Goal: Communication & Community: Share content

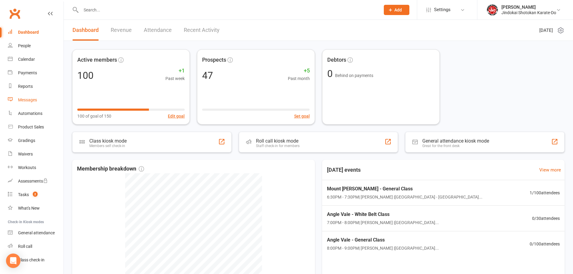
click at [23, 102] on div "Messages" at bounding box center [27, 99] width 19 height 5
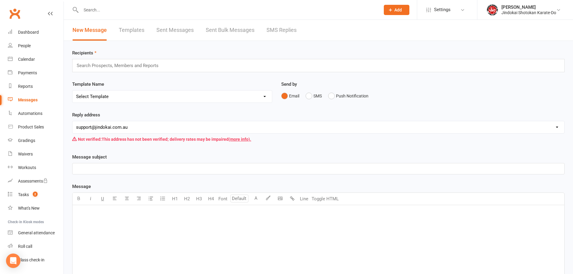
click at [225, 28] on link "Sent Bulk Messages" at bounding box center [230, 30] width 49 height 21
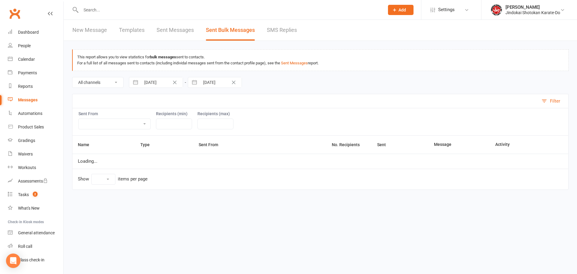
select select "10"
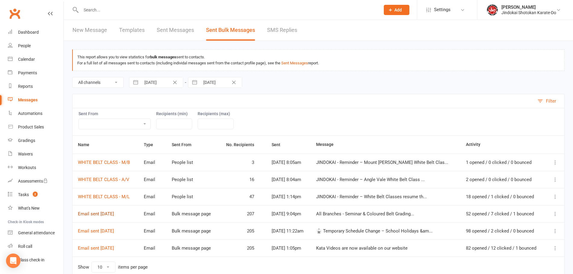
click at [88, 214] on link "Email sent 12 Oct 2025" at bounding box center [96, 213] width 36 height 5
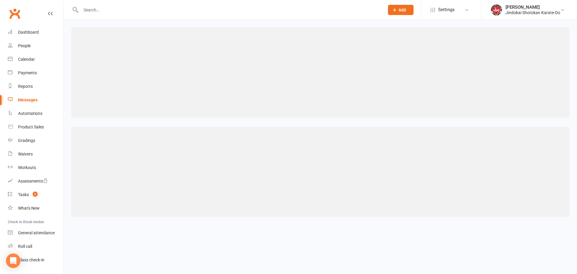
select select "100"
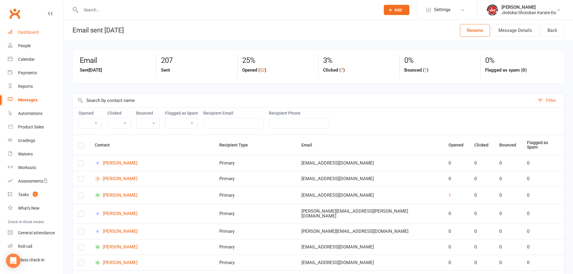
click at [29, 35] on div "Dashboard" at bounding box center [28, 32] width 21 height 5
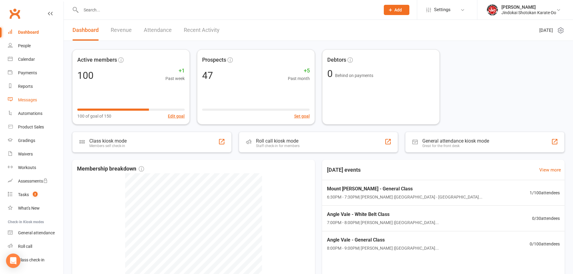
click at [27, 101] on div "Messages" at bounding box center [27, 99] width 19 height 5
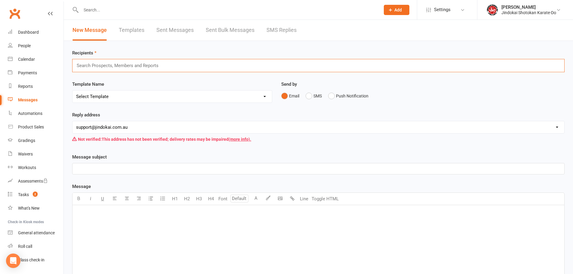
click at [103, 65] on input "text" at bounding box center [120, 66] width 88 height 8
type input "mem"
type input "nac"
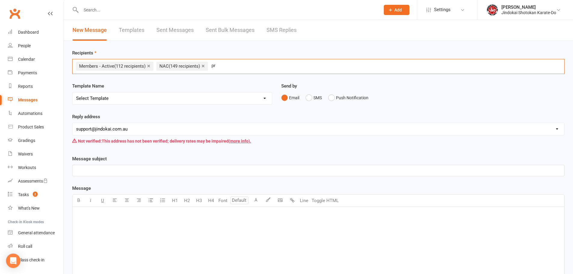
type input "pro"
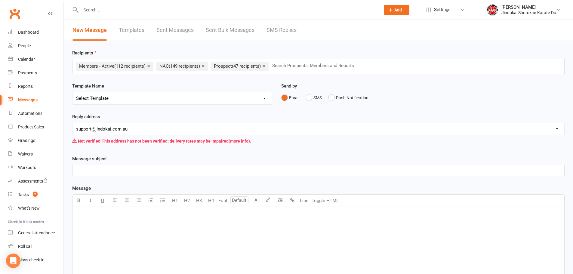
click at [111, 171] on p "﻿" at bounding box center [318, 170] width 484 height 7
click at [107, 225] on div "﻿" at bounding box center [317, 252] width 491 height 90
click at [280, 201] on body "Prospect Member Non-attending contact Class / event Appointment Grading event T…" at bounding box center [286, 195] width 573 height 386
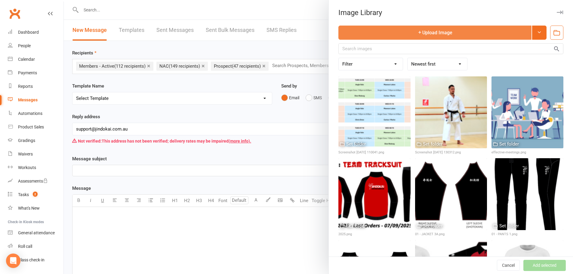
click at [400, 28] on button "Upload Image" at bounding box center [434, 33] width 193 height 14
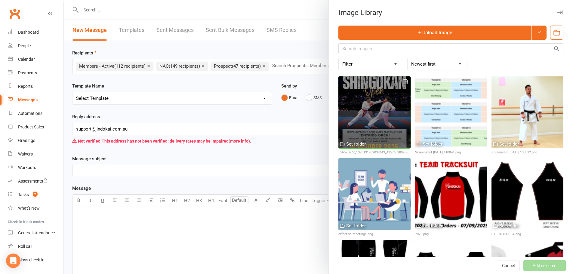
click at [390, 131] on div at bounding box center [374, 112] width 72 height 72
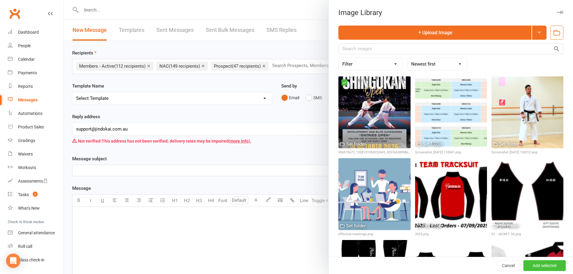
click at [541, 264] on button "Add selected" at bounding box center [544, 265] width 42 height 11
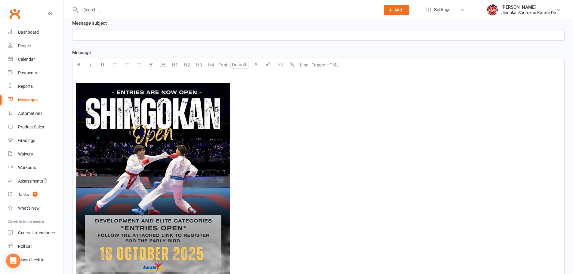
scroll to position [180, 0]
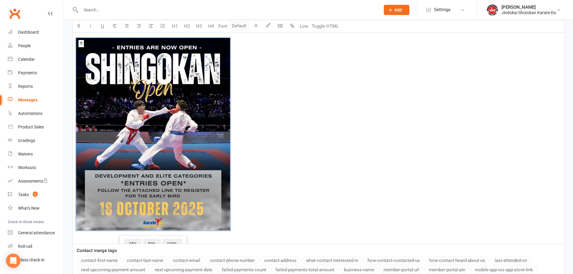
click at [186, 164] on img at bounding box center [153, 134] width 154 height 192
click at [128, 26] on icon "button" at bounding box center [126, 25] width 5 height 5
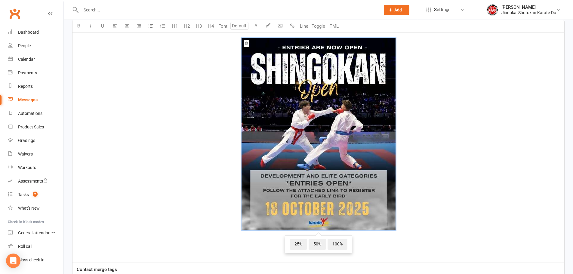
click at [414, 196] on span "﻿ 25% 50% 100%" at bounding box center [318, 135] width 484 height 194
click at [315, 150] on img at bounding box center [318, 134] width 154 height 192
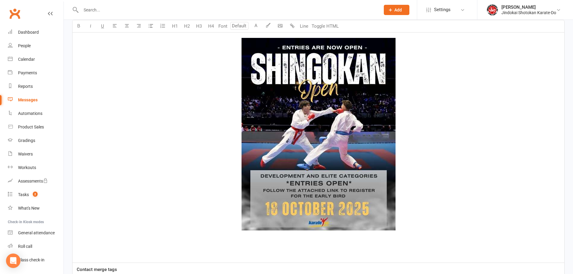
click at [443, 222] on span "﻿" at bounding box center [318, 135] width 484 height 194
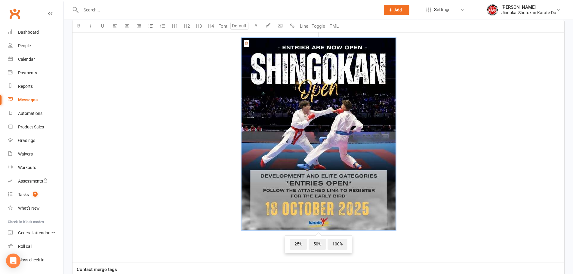
click at [444, 229] on span "﻿ 25% 50% 100%" at bounding box center [318, 135] width 484 height 194
click at [426, 225] on span "﻿ 25% 50% 100%" at bounding box center [318, 135] width 484 height 194
click at [401, 250] on div "﻿ $ ﻿ ﻿ 25% 50% 100% ﻿ $ ﻿ ﻿ ﻿" at bounding box center [317, 144] width 491 height 236
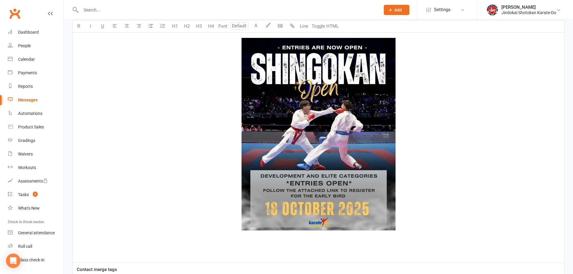
click at [169, 235] on p "﻿ $ ﻿ ﻿ ﻿ $ ﻿" at bounding box center [318, 135] width 484 height 209
click at [139, 241] on div "﻿ $ ﻿ ﻿ ﻿ $ ﻿ ﻿ ﻿" at bounding box center [317, 144] width 491 height 236
click at [135, 253] on p "﻿" at bounding box center [318, 254] width 484 height 7
click at [316, 249] on p "﻿" at bounding box center [318, 245] width 484 height 7
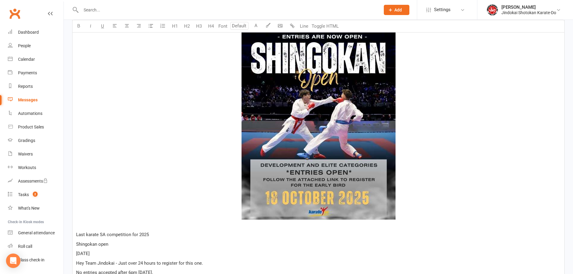
scroll to position [267, 0]
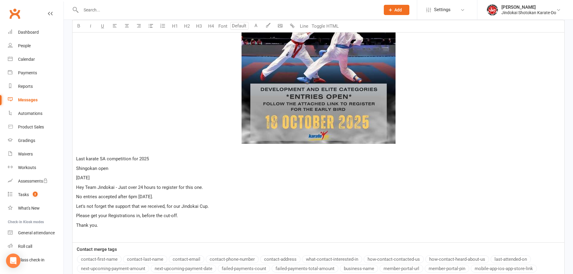
click at [81, 168] on span "Shingokan open" at bounding box center [92, 168] width 32 height 5
click at [150, 196] on span "No entries accepted after 6pm Tuesday 14 October 2025." at bounding box center [114, 196] width 77 height 5
drag, startPoint x: 76, startPoint y: 160, endPoint x: 109, endPoint y: 167, distance: 34.6
click at [109, 167] on div "﻿ $ ﻿ ﻿ ﻿ $ ﻿ Last karate SA competition for 2025 Shingokan open Saturday 18th …" at bounding box center [317, 91] width 491 height 302
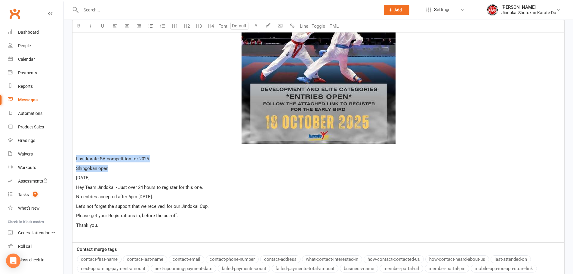
copy div "Last karate SA competition for 2025 Shingokan open"
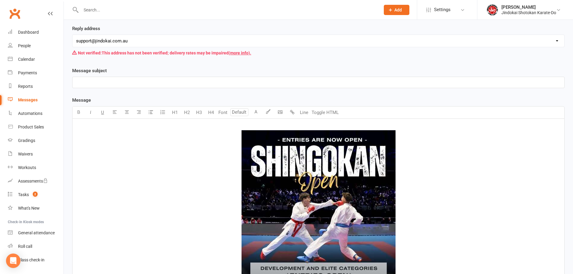
scroll to position [87, 0]
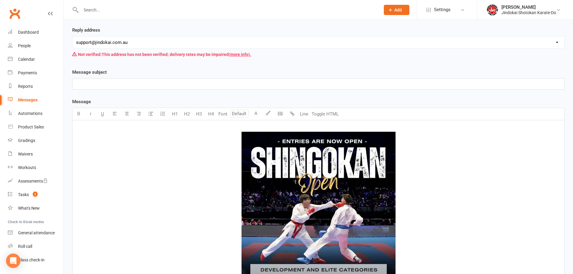
click at [136, 84] on p "﻿" at bounding box center [318, 83] width 484 height 7
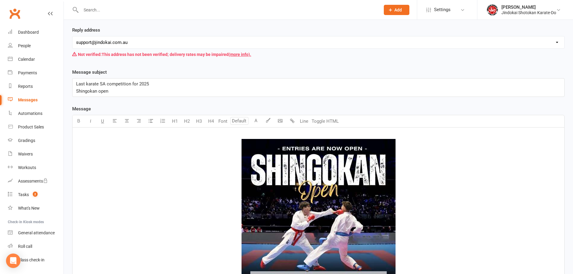
click at [167, 83] on p "Last karate SA competition for 2025" at bounding box center [318, 83] width 484 height 7
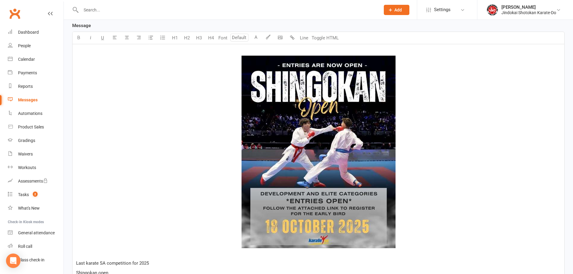
scroll to position [207, 0]
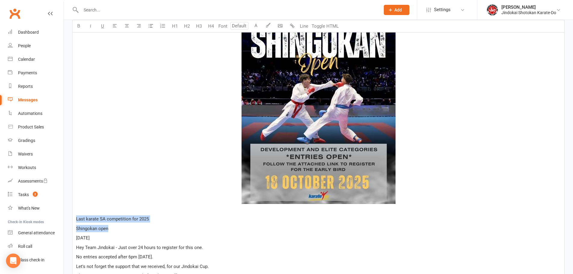
click at [90, 238] on span "Saturday 18th of October" at bounding box center [83, 237] width 14 height 5
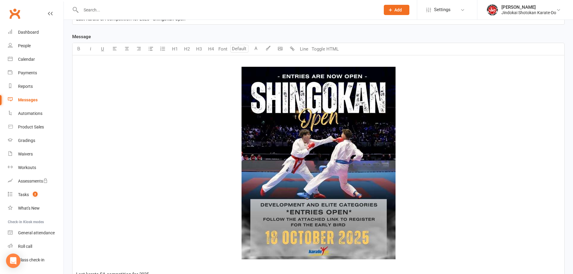
scroll to position [57, 0]
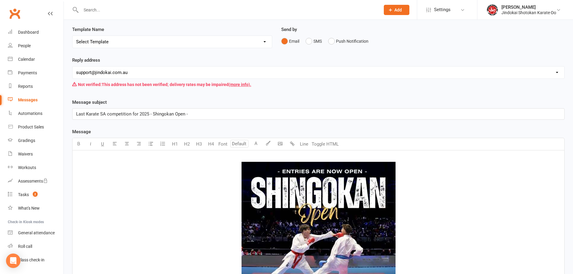
click at [201, 115] on p "Last Karate SA competition for 2025 - Shingokan Open -" at bounding box center [318, 113] width 484 height 7
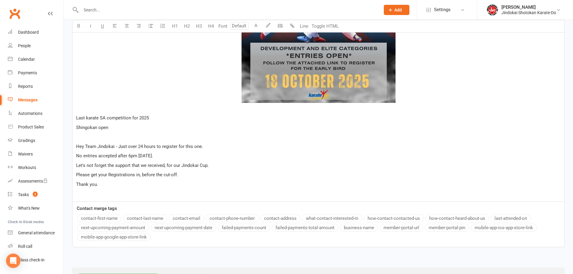
click at [151, 175] on div "﻿ $ ﻿ ﻿ ﻿ $ ﻿ Last karate SA competition for 2025 Shingokan open ﻿ Hey Team Jin…" at bounding box center [317, 50] width 491 height 302
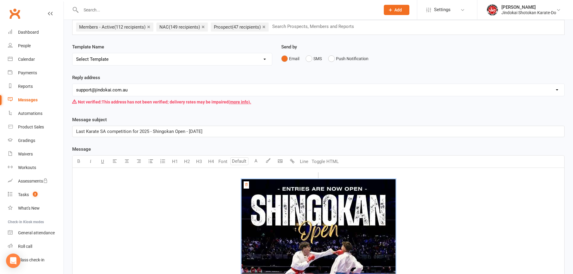
scroll to position [37, 0]
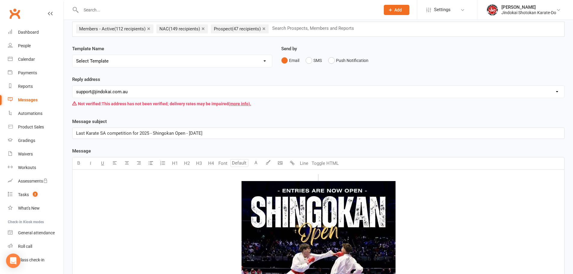
click at [130, 131] on span "Last Karate SA competition for 2025 - Shingokan Open - Saturday 18th of October" at bounding box center [139, 132] width 126 height 5
copy span "Last Karate SA competition for 2025 - Shingokan Open - Saturday 18th of October"
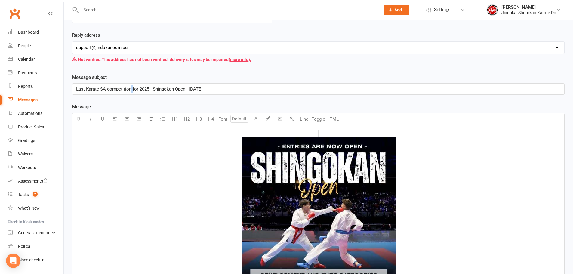
scroll to position [218, 0]
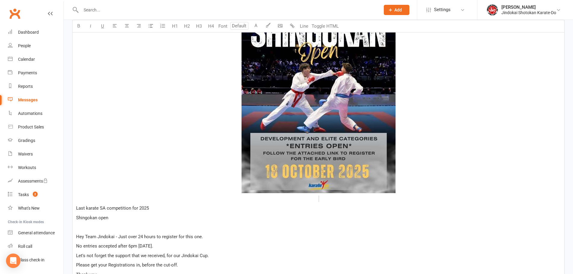
click at [87, 210] on span "Last karate SA competition for 2025" at bounding box center [112, 207] width 73 height 5
drag, startPoint x: 76, startPoint y: 207, endPoint x: 138, endPoint y: 216, distance: 63.0
click at [136, 218] on div "﻿ $ ﻿ ﻿ ﻿ $ ﻿ Last karate SA competition for 2025 Shingokan open ﻿ Hey Team Jin…" at bounding box center [317, 140] width 491 height 302
click at [124, 27] on icon "button" at bounding box center [126, 25] width 5 height 5
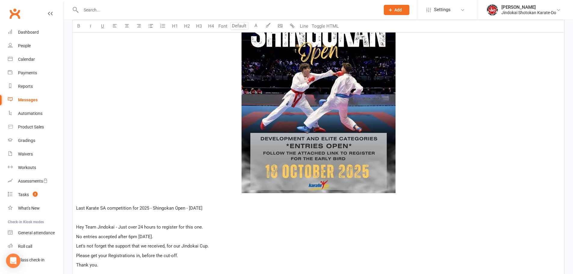
click at [160, 207] on span "Last Karate SA competition for 2025 - Shingokan Open - Saturday 18th of October" at bounding box center [139, 207] width 126 height 5
click at [79, 26] on icon "button" at bounding box center [78, 25] width 5 height 5
click at [128, 26] on icon "button" at bounding box center [126, 25] width 5 height 5
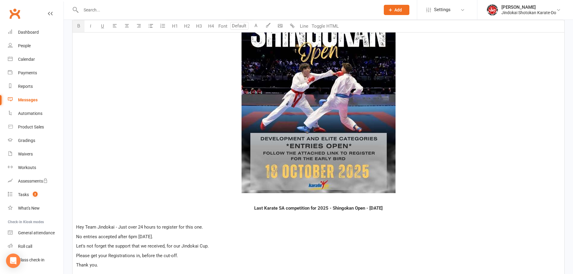
click at [238, 27] on input "number" at bounding box center [239, 26] width 18 height 8
click at [237, 114] on link "18" at bounding box center [238, 114] width 14 height 12
type input "18"
click at [294, 206] on span "Last Karate SA competition for 2025 - Shingokan Open - Saturday 18th of October" at bounding box center [318, 208] width 153 height 6
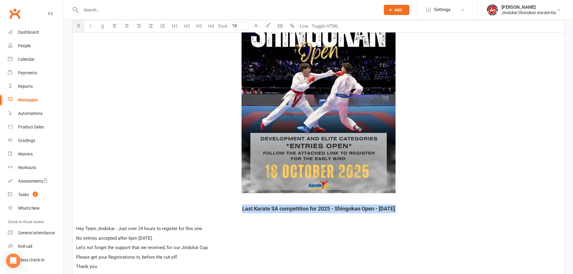
click at [294, 206] on span "Last Karate SA competition for 2025 - Shingokan Open - Saturday 18th of October" at bounding box center [318, 208] width 153 height 6
click at [321, 229] on p "Hey Team Jindokai - Just over 24 hours to register for this one." at bounding box center [318, 228] width 484 height 7
drag, startPoint x: 85, startPoint y: 228, endPoint x: 100, endPoint y: 228, distance: 15.4
click at [100, 228] on span "Hey Team Jindokai - Just over 24 hours to register for this one." at bounding box center [139, 228] width 127 height 5
click at [108, 227] on span "Hey Team Jindokai - Just over 24 hours to register for this one." at bounding box center [139, 228] width 127 height 5
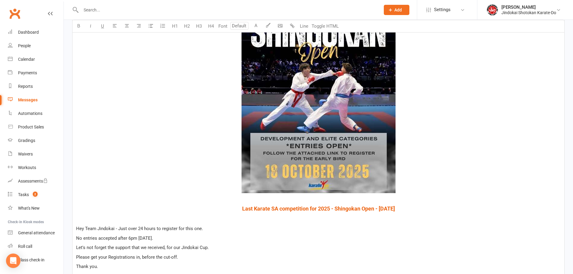
click at [112, 228] on span "Hey Team Jindokai - Just over 24 hours to register for this one." at bounding box center [139, 228] width 127 height 5
click at [119, 229] on span "Hey Team Jindokai - Just over 24 hours to register for this one." at bounding box center [139, 228] width 127 height 5
click at [118, 229] on span "Hey Team Jindokai - Just over 24 hours to register for this one." at bounding box center [139, 228] width 127 height 5
click at [158, 239] on span "Just over 24 hours to register for this one." at bounding box center [118, 237] width 85 height 5
click at [158, 238] on span "Just over 24 hours to register for this one." at bounding box center [118, 237] width 85 height 5
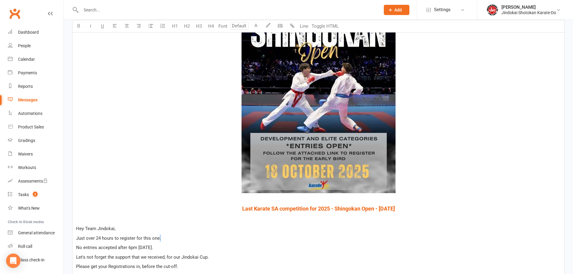
click at [158, 238] on span "Just over 24 hours to register for this one." at bounding box center [118, 237] width 85 height 5
click at [126, 246] on span "No entries accepted after 6pm Tuesday 14 October 2025." at bounding box center [114, 247] width 77 height 5
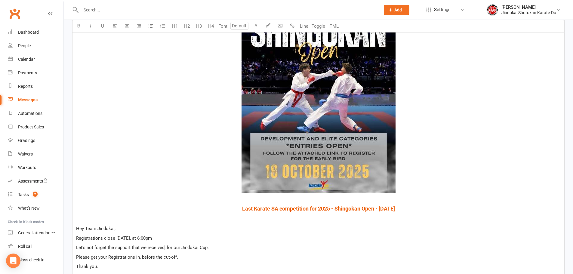
click at [175, 246] on span "Let's not forget the support that we received, for our Jindokai Cup." at bounding box center [142, 247] width 133 height 5
click at [181, 257] on p "Please get your Registrations in, before the cut-off." at bounding box center [318, 256] width 484 height 7
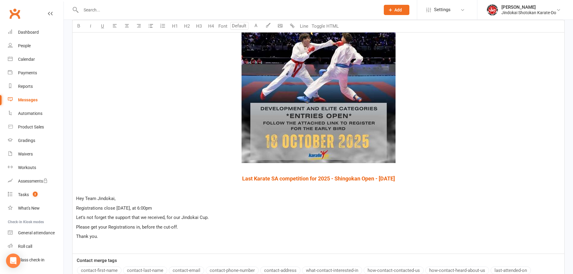
scroll to position [278, 0]
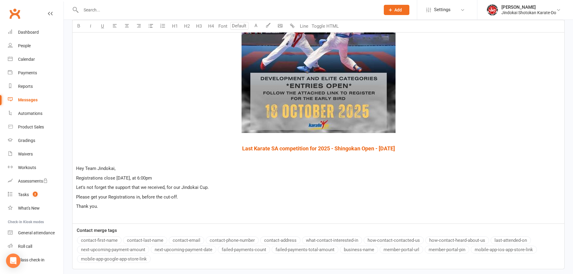
click at [119, 178] on span "Registrations close TODAY, at 6:00pm" at bounding box center [114, 177] width 76 height 5
drag, startPoint x: 117, startPoint y: 177, endPoint x: 151, endPoint y: 177, distance: 34.3
click at [151, 177] on span "Registrations close TODAY, at 6:00pm" at bounding box center [114, 177] width 76 height 5
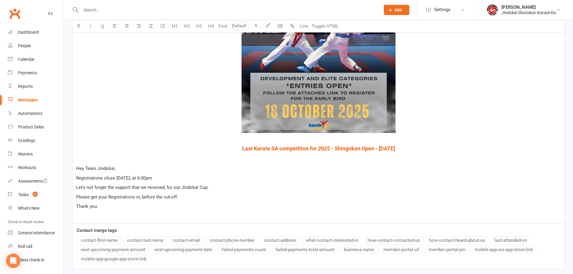
click at [103, 177] on span "Registrations close TODAY, at 6:00pm" at bounding box center [114, 177] width 76 height 5
click at [81, 27] on icon "button" at bounding box center [78, 25] width 5 height 5
click at [142, 166] on p "Hey Team Jindokai," at bounding box center [318, 168] width 484 height 7
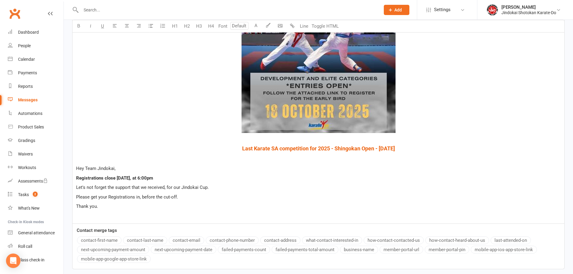
click at [79, 169] on span "Hey Team Jindokai," at bounding box center [95, 168] width 39 height 5
click at [124, 169] on p "Hi Team Jindokai," at bounding box center [318, 168] width 484 height 7
click at [185, 197] on p "Please get your Registrations in, before the cut-off." at bounding box center [318, 196] width 484 height 7
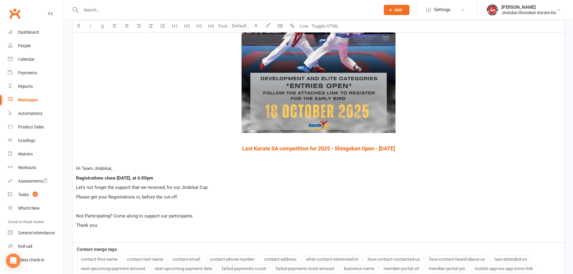
click at [215, 187] on p "Let's not forget the support that we received, for our Jindokai Cup." at bounding box center [318, 187] width 484 height 7
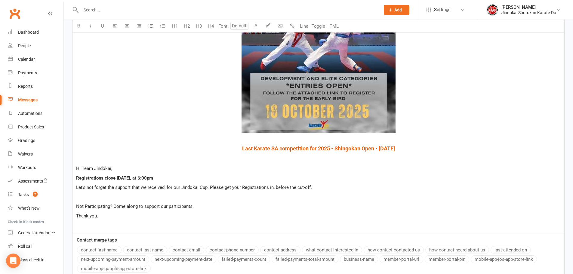
click at [115, 195] on p "﻿" at bounding box center [318, 196] width 484 height 7
click at [77, 178] on span "Registrations close TODAY, at 6:00pm" at bounding box center [114, 177] width 77 height 5
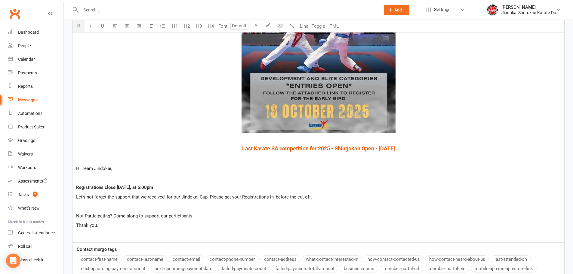
click at [94, 209] on p "﻿" at bounding box center [318, 206] width 484 height 7
drag, startPoint x: 76, startPoint y: 217, endPoint x: 113, endPoint y: 215, distance: 37.3
click at [113, 215] on span "Not Participating? Come along to support our participants." at bounding box center [135, 215] width 118 height 5
click at [78, 25] on icon "button" at bounding box center [78, 25] width 5 height 5
click at [199, 211] on div "﻿ $ ﻿ ﻿ ﻿ $ ﻿ ﻿ $ Last Karate SA competition for 2025 - Shingokan Open - Saturd…" at bounding box center [317, 85] width 491 height 313
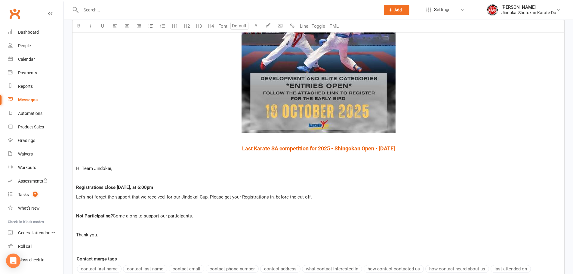
click at [102, 236] on p "Thank you." at bounding box center [318, 234] width 484 height 7
click at [320, 196] on p "Let's not forget the support that we received, for our Jindokai Cup. Please get…" at bounding box center [318, 196] width 484 height 7
click at [313, 196] on span "Let's not forget the support that we received, for our Jindokai Cup. Please get…" at bounding box center [205, 196] width 259 height 5
drag, startPoint x: 311, startPoint y: 197, endPoint x: 338, endPoint y: 197, distance: 26.5
click at [338, 197] on p "Let's not forget the support that we received, for our Jindokai Cup. Please get…" at bounding box center [318, 196] width 484 height 7
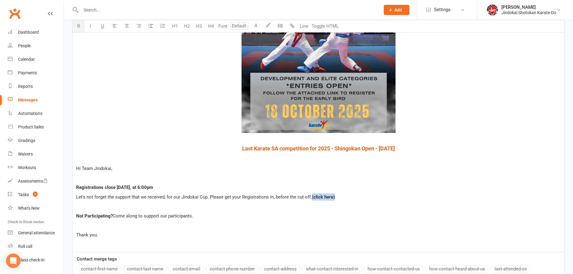
click at [78, 24] on icon "button" at bounding box center [78, 25] width 5 height 5
click at [260, 194] on span "Let's not forget the support that we received, for our Jindokai Cup. Please get…" at bounding box center [194, 196] width 236 height 5
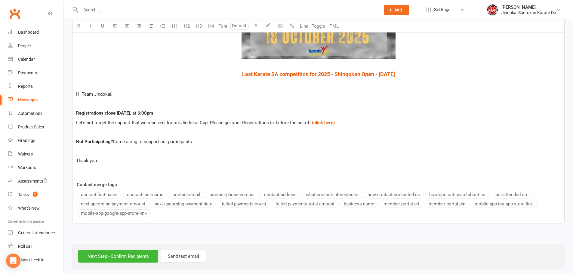
scroll to position [355, 0]
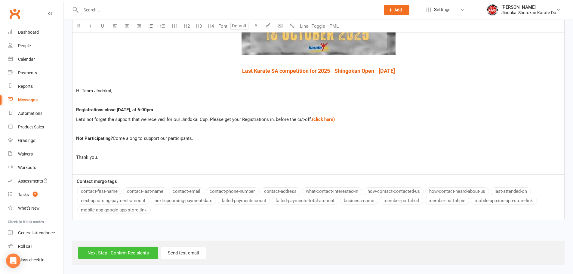
click at [111, 255] on input "Next Step - Confirm Recipients" at bounding box center [118, 252] width 80 height 13
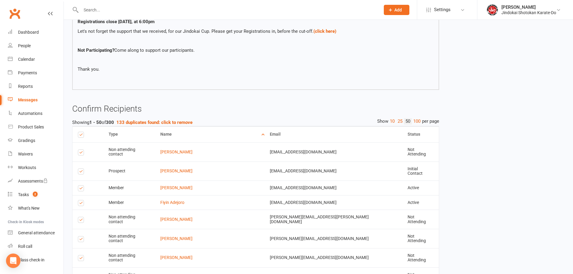
scroll to position [331, 0]
click at [151, 121] on strong "133 duplicates found: click to remove" at bounding box center [154, 121] width 76 height 5
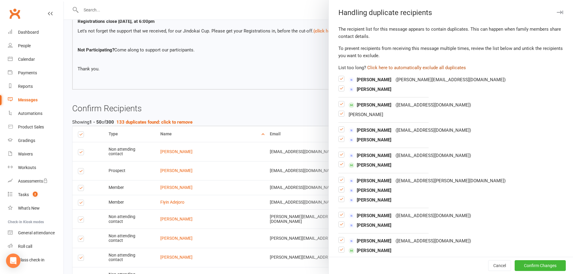
click at [420, 65] on button "Click here to automatically exclude all duplicates" at bounding box center [416, 67] width 99 height 7
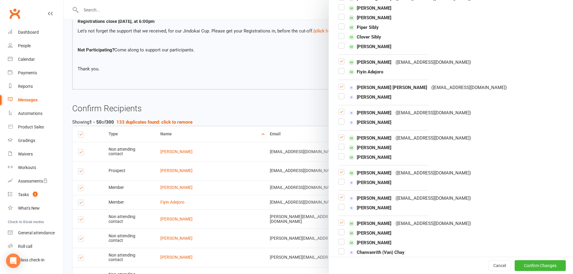
scroll to position [751, 0]
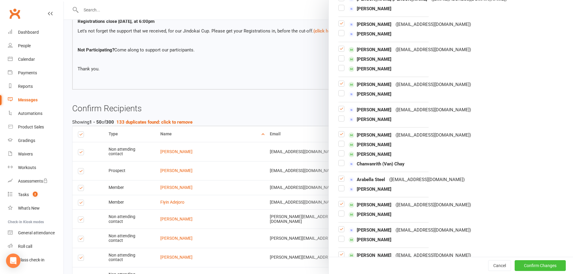
click at [531, 266] on button "Confirm Changes" at bounding box center [539, 265] width 51 height 11
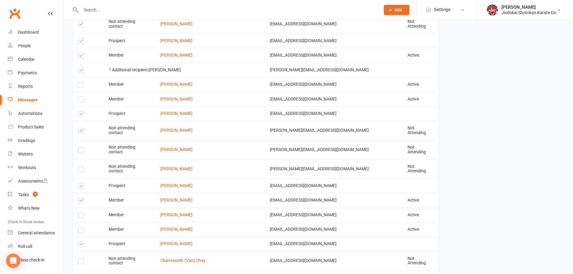
scroll to position [1000, 0]
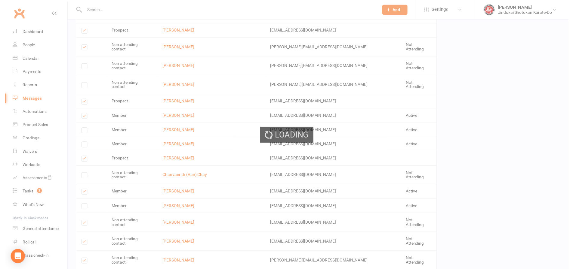
scroll to position [998, 0]
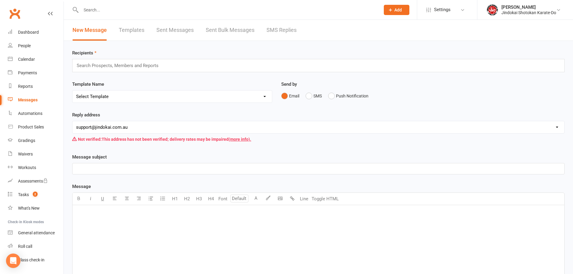
click at [14, 14] on link "Clubworx" at bounding box center [14, 13] width 15 height 15
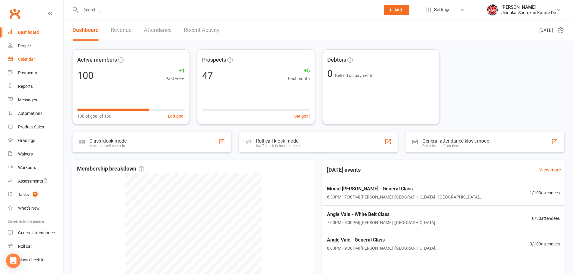
click at [23, 58] on div "Calendar" at bounding box center [26, 59] width 17 height 5
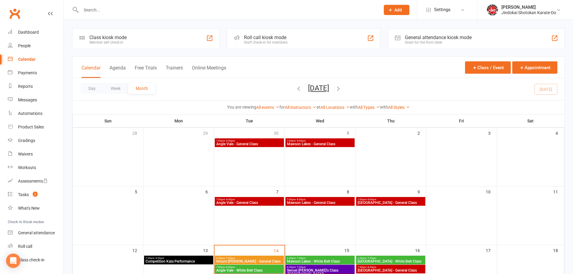
click at [295, 88] on icon "button" at bounding box center [298, 88] width 7 height 7
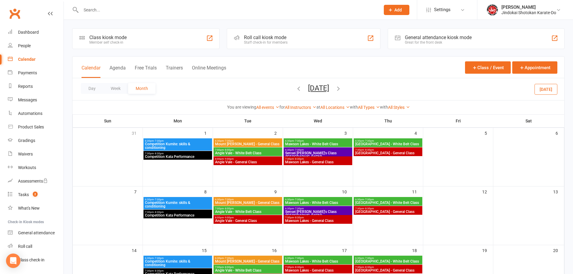
click at [341, 88] on icon "button" at bounding box center [338, 88] width 7 height 7
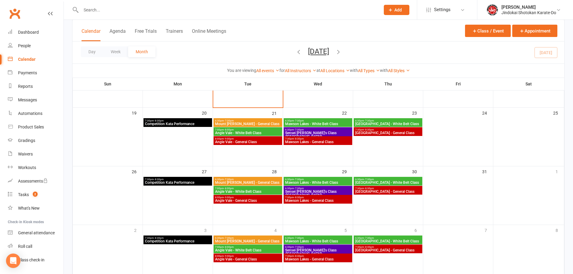
scroll to position [210, 0]
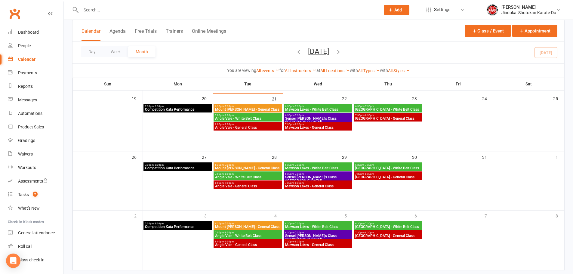
click at [161, 108] on span "Competition Kata Performance" at bounding box center [178, 110] width 66 height 4
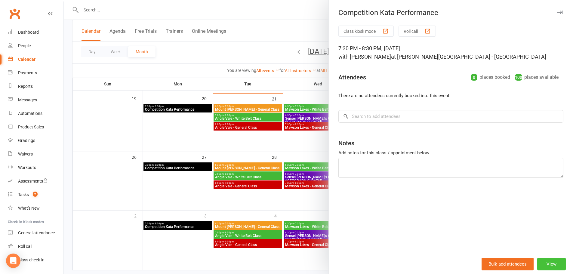
click at [549, 265] on button "View" at bounding box center [551, 264] width 29 height 13
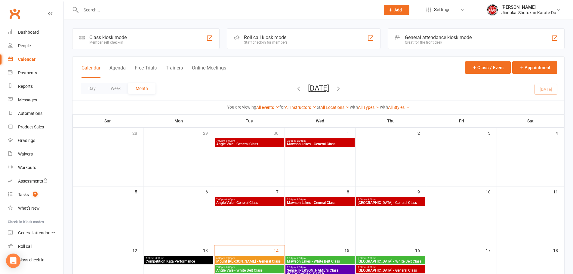
click at [295, 87] on icon "button" at bounding box center [298, 88] width 7 height 7
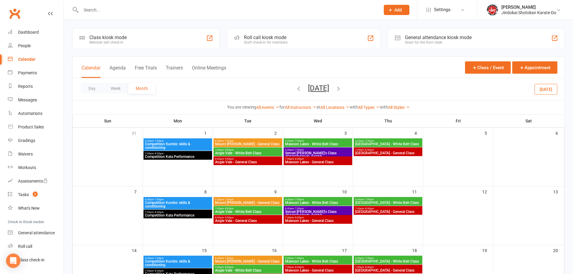
click at [173, 145] on span "Competition Kumite: skills & conditioning" at bounding box center [178, 145] width 66 height 7
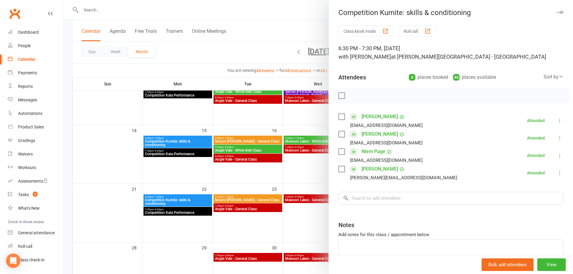
scroll to position [120, 0]
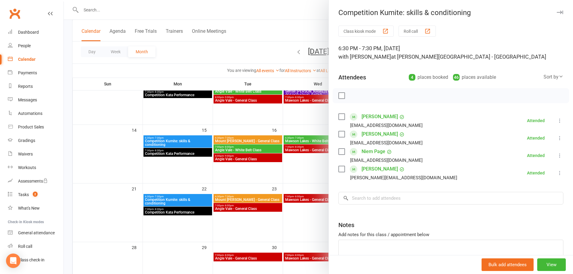
click at [183, 199] on div at bounding box center [318, 137] width 509 height 274
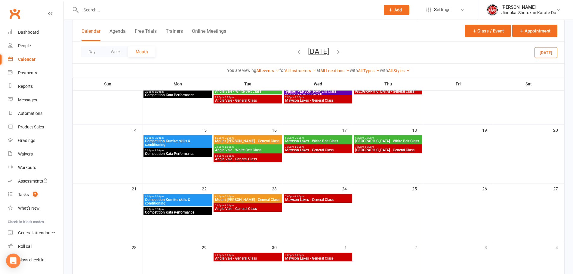
click at [183, 199] on span "Competition Kumite: skills & conditioning" at bounding box center [178, 201] width 66 height 7
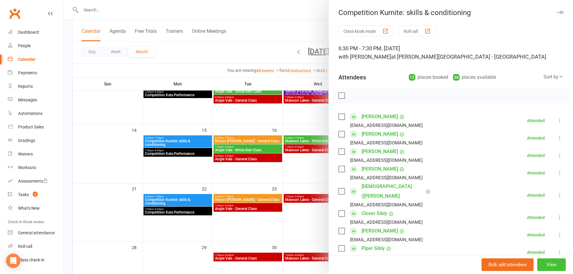
click at [545, 265] on button "View" at bounding box center [551, 264] width 29 height 13
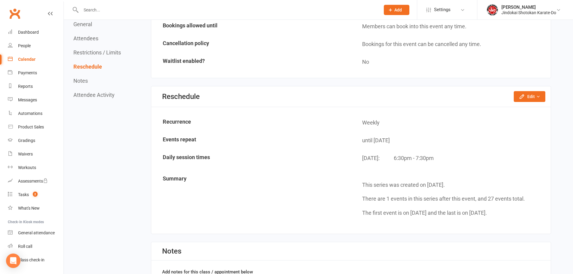
scroll to position [751, 0]
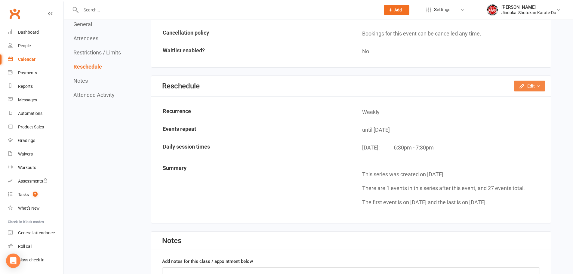
click at [530, 86] on button "Edit" at bounding box center [529, 86] width 32 height 11
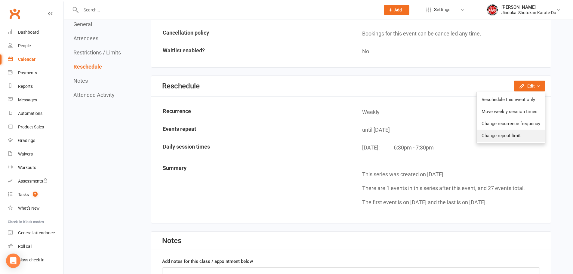
click at [491, 138] on link "Change repeat limit" at bounding box center [510, 136] width 68 height 12
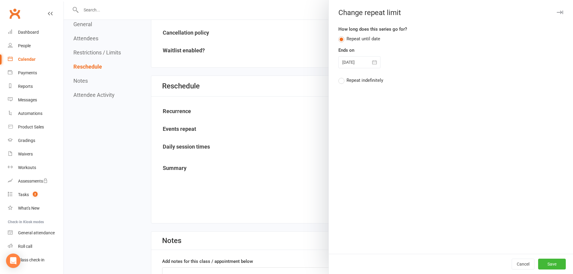
click at [373, 63] on icon "button" at bounding box center [374, 62] width 6 height 6
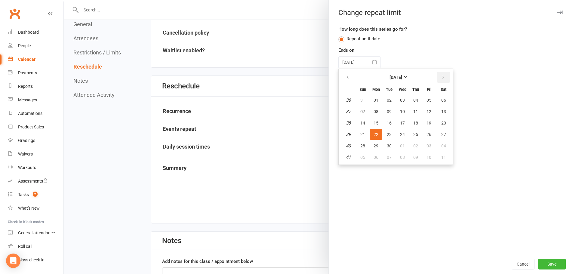
click at [441, 77] on icon "button" at bounding box center [443, 77] width 4 height 5
click at [374, 113] on span "08" at bounding box center [375, 111] width 5 height 5
type input "[DATE]"
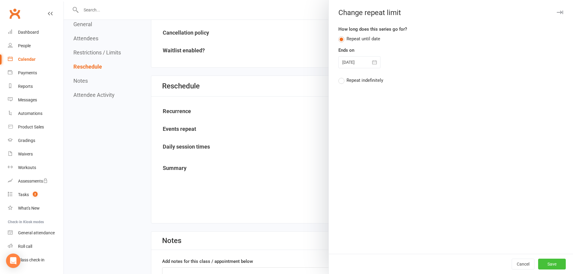
click at [543, 265] on button "Save" at bounding box center [552, 263] width 28 height 11
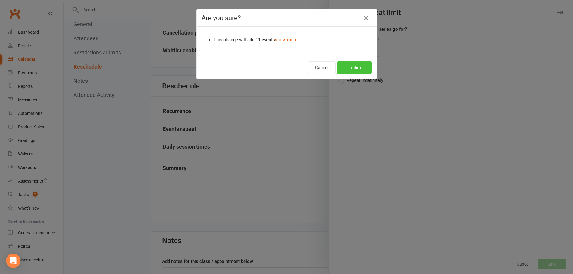
click at [362, 67] on button "Confirm" at bounding box center [354, 67] width 35 height 13
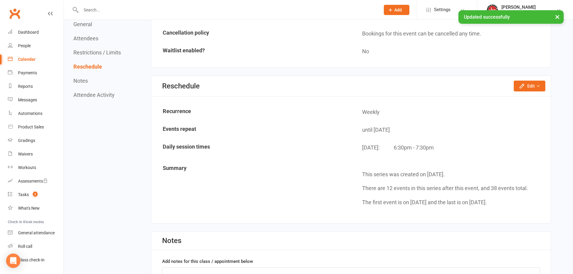
click at [24, 60] on div "Calendar" at bounding box center [26, 59] width 17 height 5
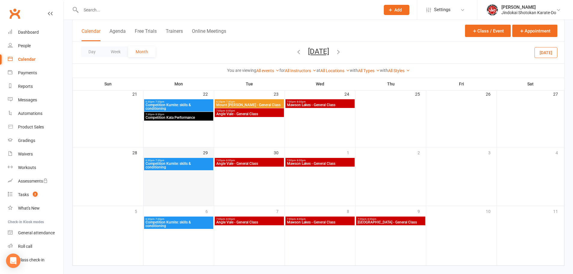
scroll to position [224, 0]
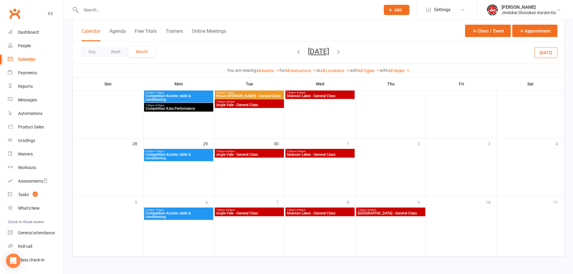
click at [195, 156] on span "Competition Kumite: skills & conditioning" at bounding box center [178, 156] width 67 height 7
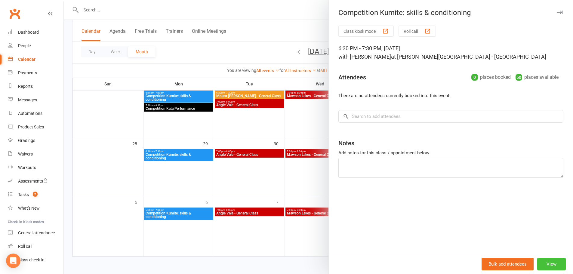
click at [557, 267] on button "View" at bounding box center [551, 264] width 29 height 13
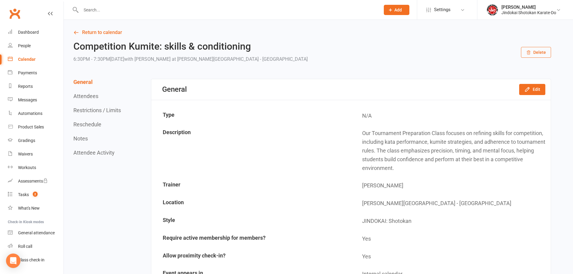
click at [540, 53] on button "Delete" at bounding box center [536, 52] width 30 height 11
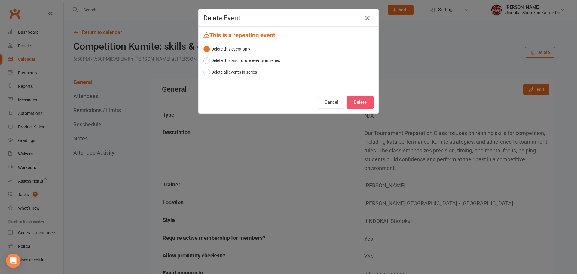
click at [353, 101] on button "Delete" at bounding box center [360, 102] width 27 height 13
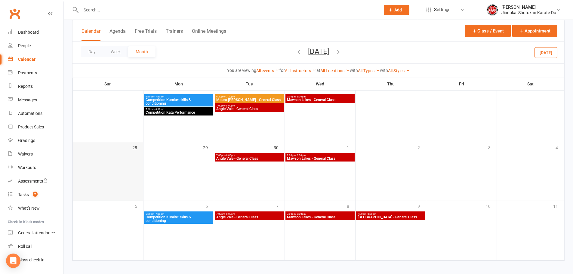
scroll to position [224, 0]
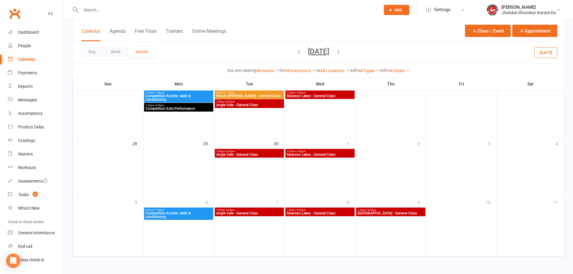
click at [183, 214] on span "Competition Kumite: skills & conditioning" at bounding box center [178, 214] width 67 height 7
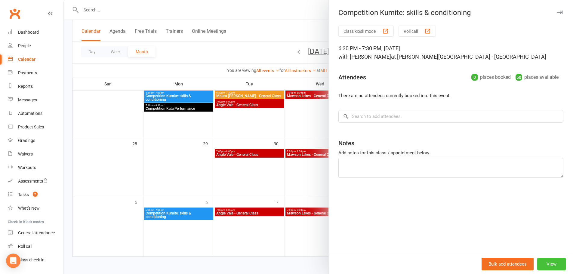
click at [551, 266] on button "View" at bounding box center [551, 264] width 29 height 13
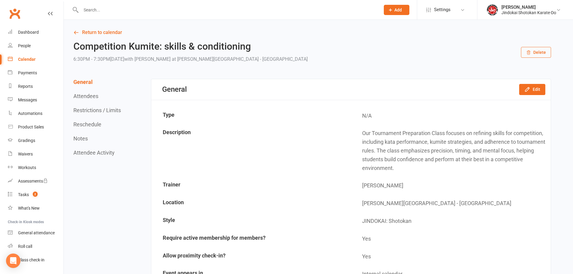
click at [532, 53] on button "Delete" at bounding box center [536, 52] width 30 height 11
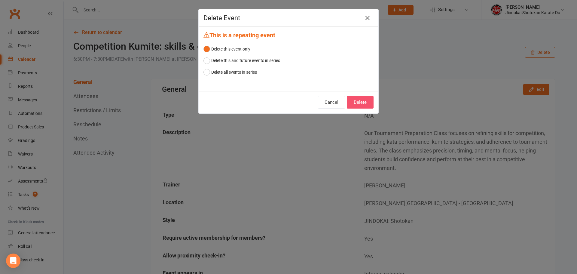
click at [360, 102] on button "Delete" at bounding box center [360, 102] width 27 height 13
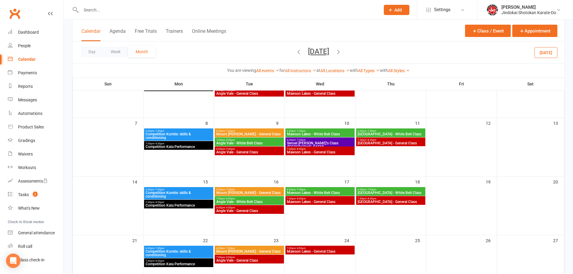
scroll to position [14, 0]
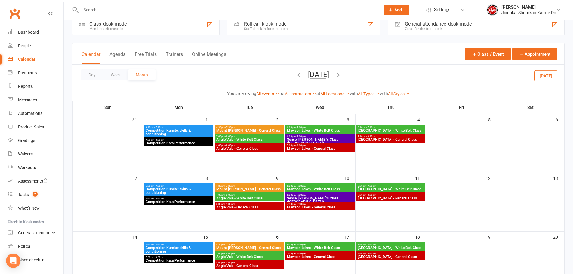
click at [341, 76] on icon "button" at bounding box center [338, 75] width 7 height 7
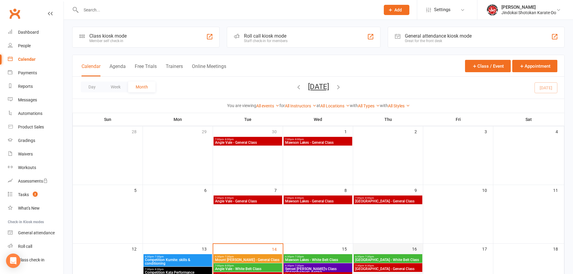
scroll to position [0, 0]
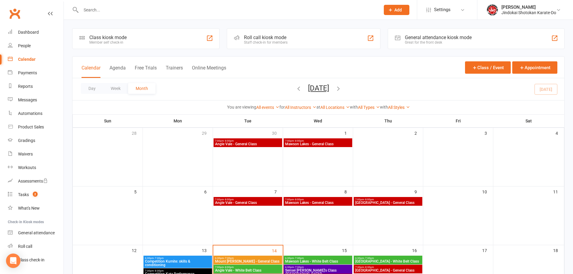
click at [13, 13] on link "Clubworx" at bounding box center [14, 13] width 15 height 15
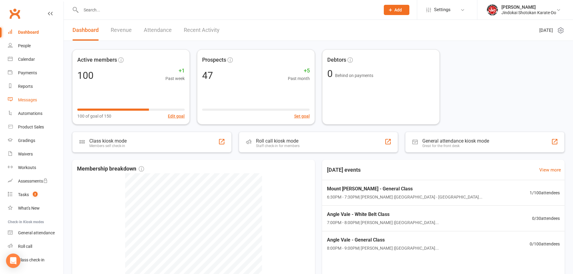
click at [29, 100] on div "Messages" at bounding box center [27, 99] width 19 height 5
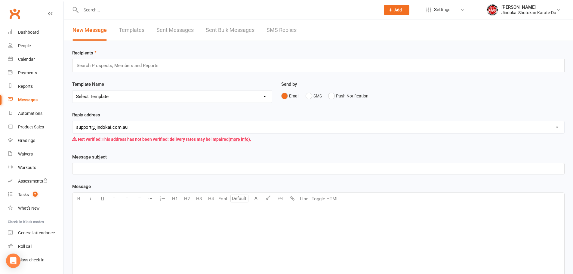
click at [233, 28] on link "Sent Bulk Messages" at bounding box center [230, 30] width 49 height 21
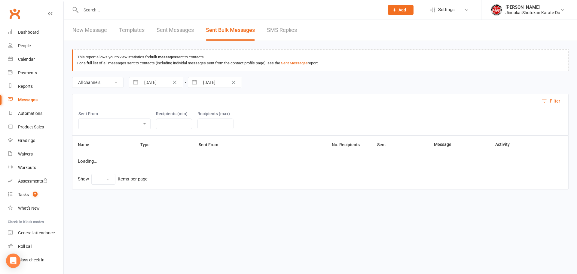
select select "10"
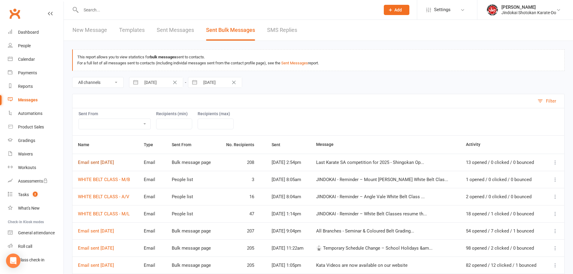
click at [86, 163] on link "Email sent 14 Oct 2025" at bounding box center [96, 162] width 36 height 5
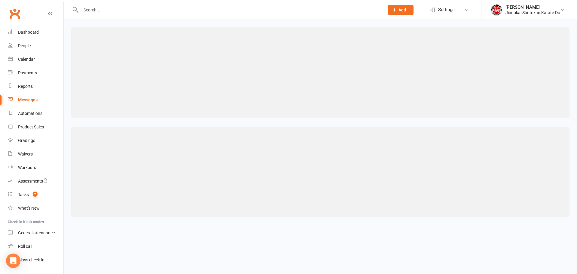
select select "100"
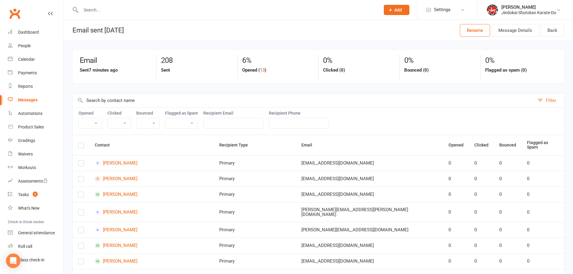
click at [263, 68] on button "13" at bounding box center [262, 69] width 5 height 7
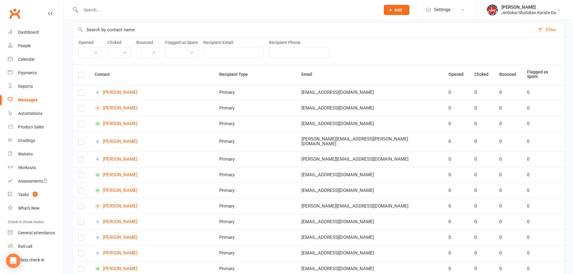
select select "true"
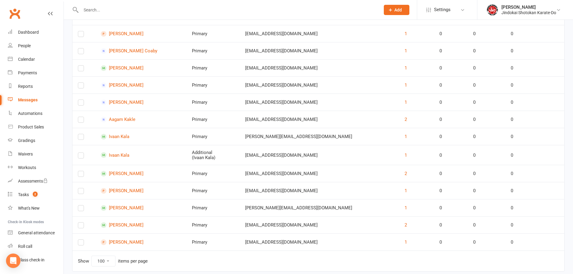
scroll to position [153, 0]
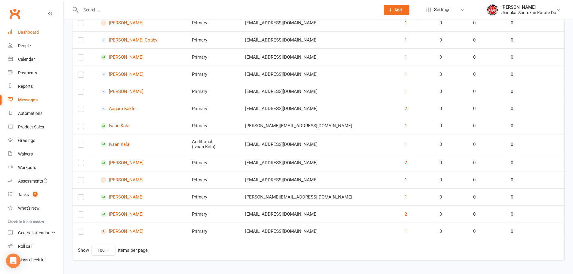
click at [33, 33] on div "Dashboard" at bounding box center [28, 32] width 21 height 5
